Goal: Information Seeking & Learning: Learn about a topic

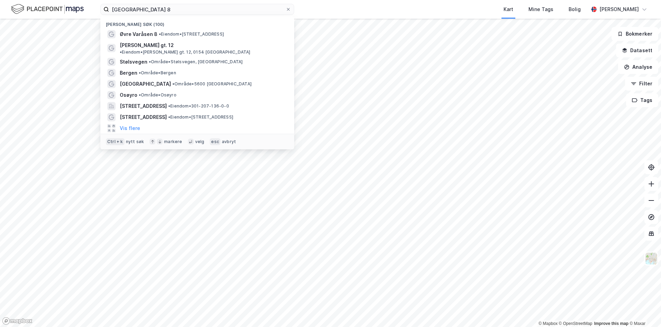
click at [114, 10] on input "[GEOGRAPHIC_DATA] 8" at bounding box center [197, 9] width 176 height 10
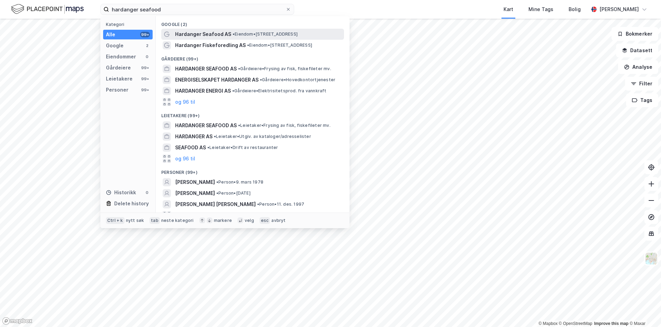
type input "hardanger seafood"
click at [204, 35] on span "Hardanger Seafood AS" at bounding box center [203, 34] width 56 height 8
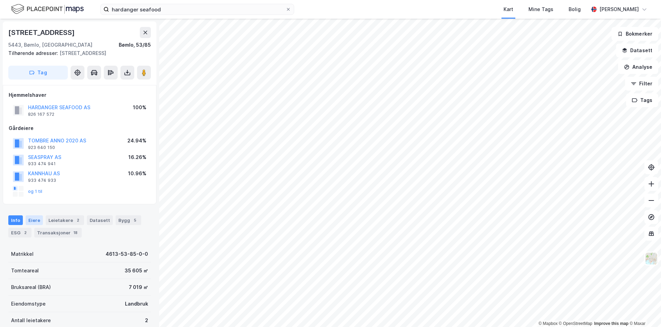
click at [39, 225] on div "Eiere" at bounding box center [34, 220] width 17 height 10
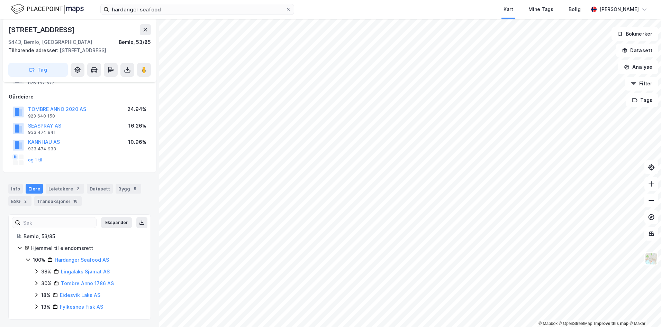
scroll to position [41, 0]
click at [42, 204] on div "Transaksjoner 18" at bounding box center [57, 200] width 47 height 10
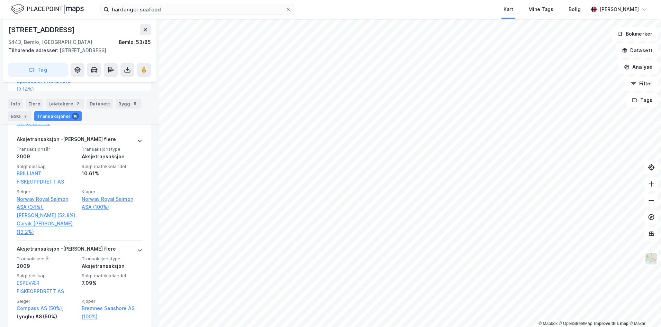
scroll to position [1769, 0]
